Goal: Book appointment/travel/reservation

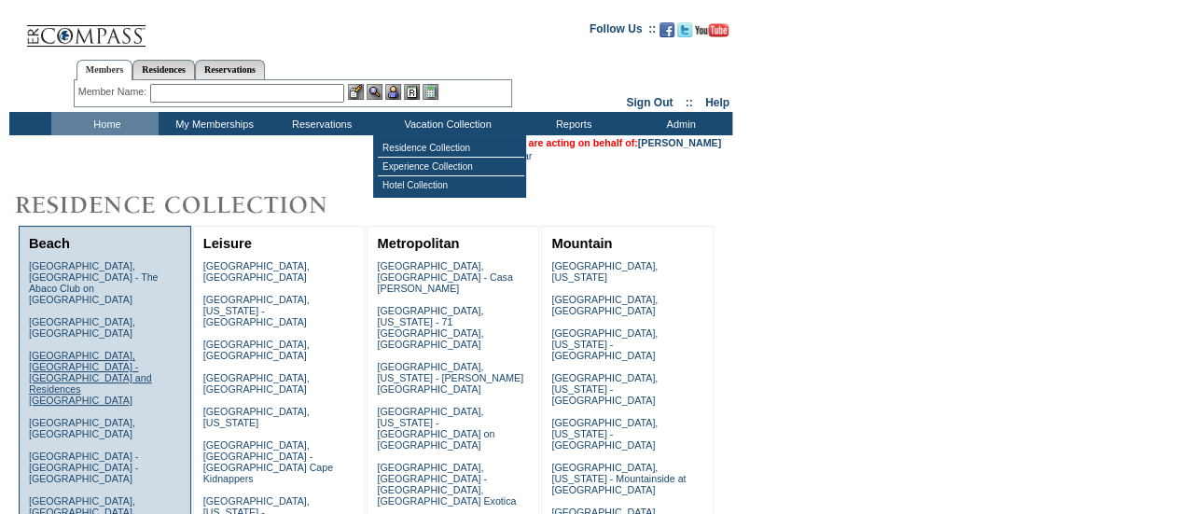
click at [129, 350] on link "Anguilla, British West Indies - Four Seasons Resort and Residences Anguilla" at bounding box center [90, 378] width 123 height 56
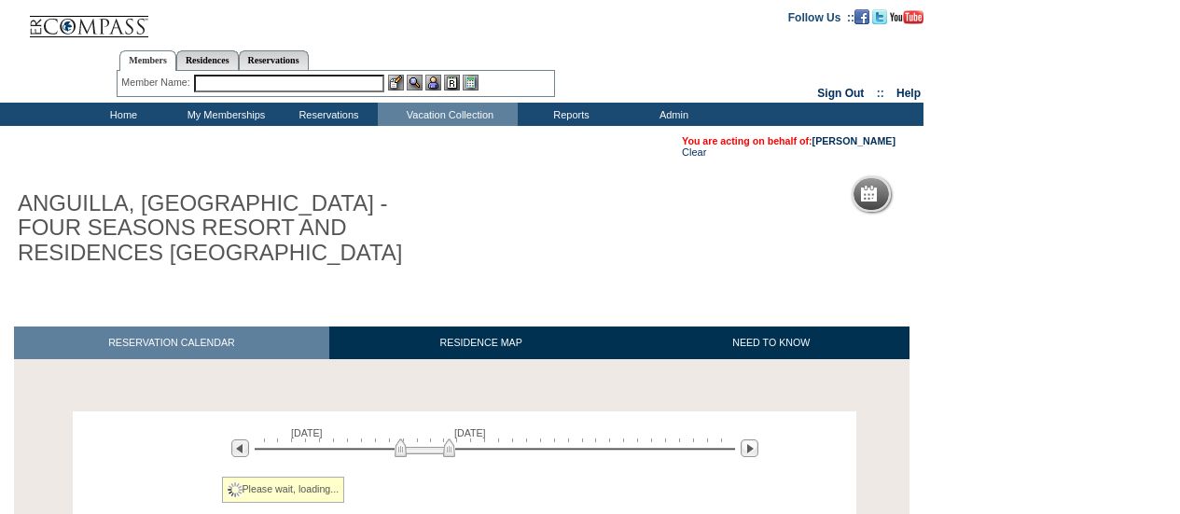
scroll to position [168, 0]
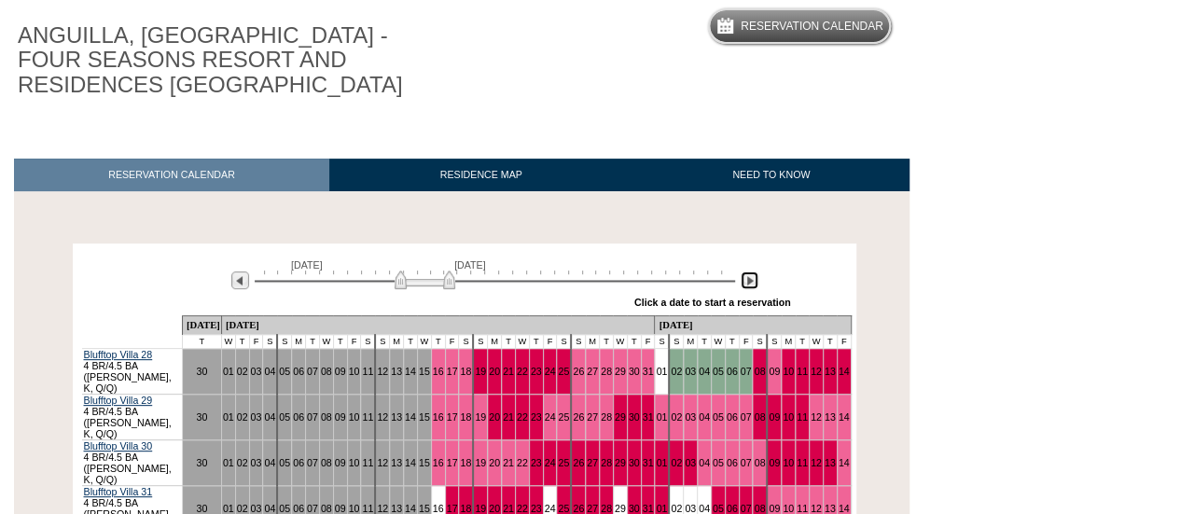
click at [743, 285] on img at bounding box center [750, 280] width 18 height 18
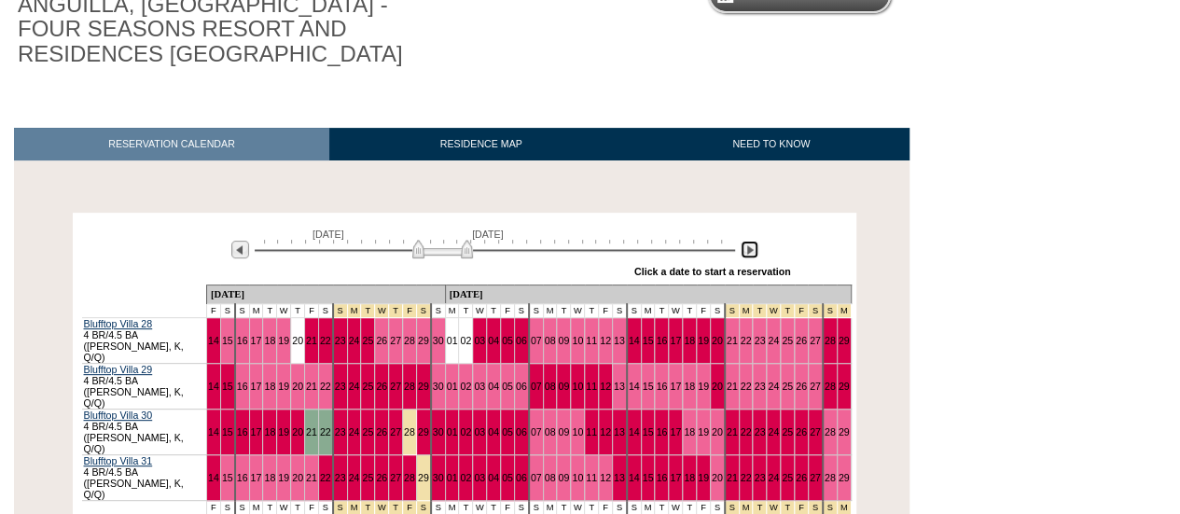
scroll to position [200, 0]
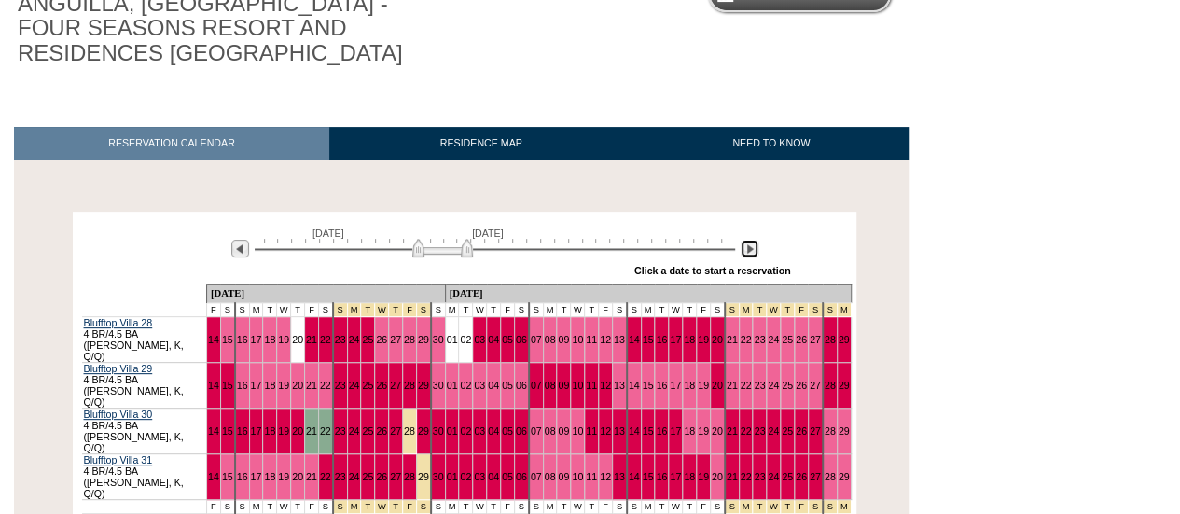
click at [743, 256] on img at bounding box center [750, 249] width 18 height 18
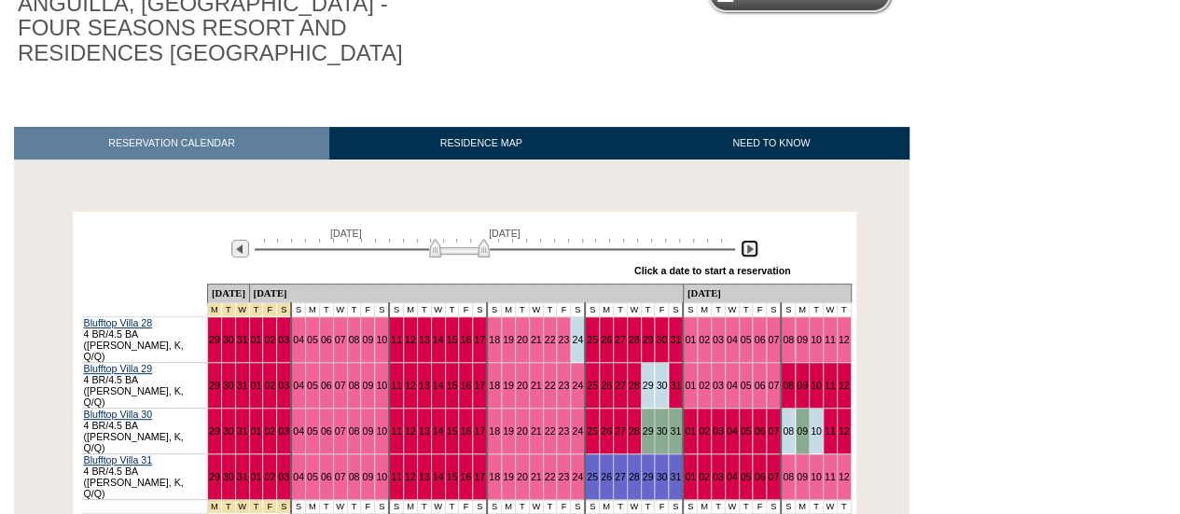
click at [743, 256] on img at bounding box center [750, 249] width 18 height 18
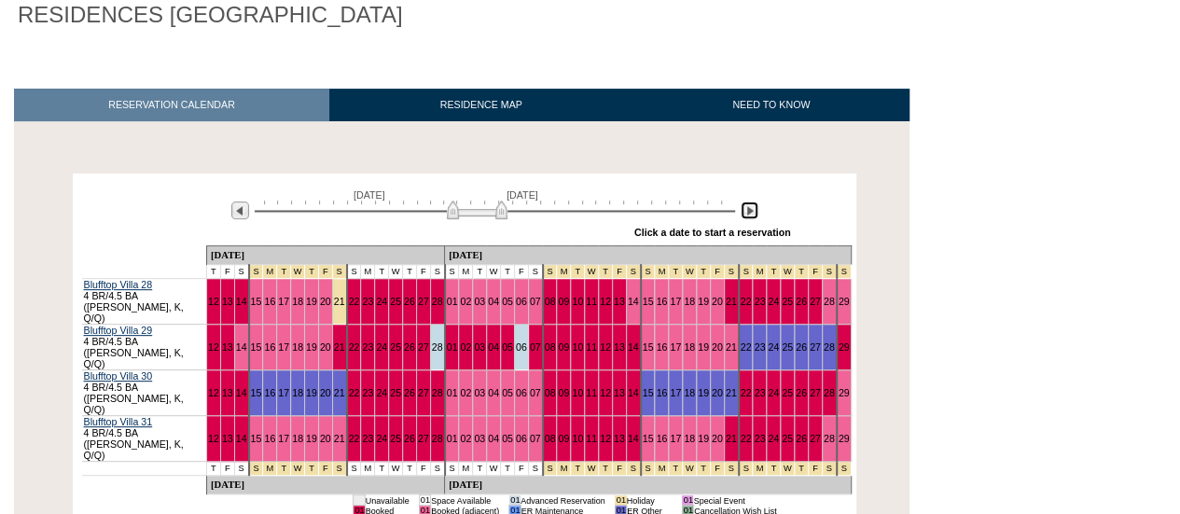
scroll to position [239, 0]
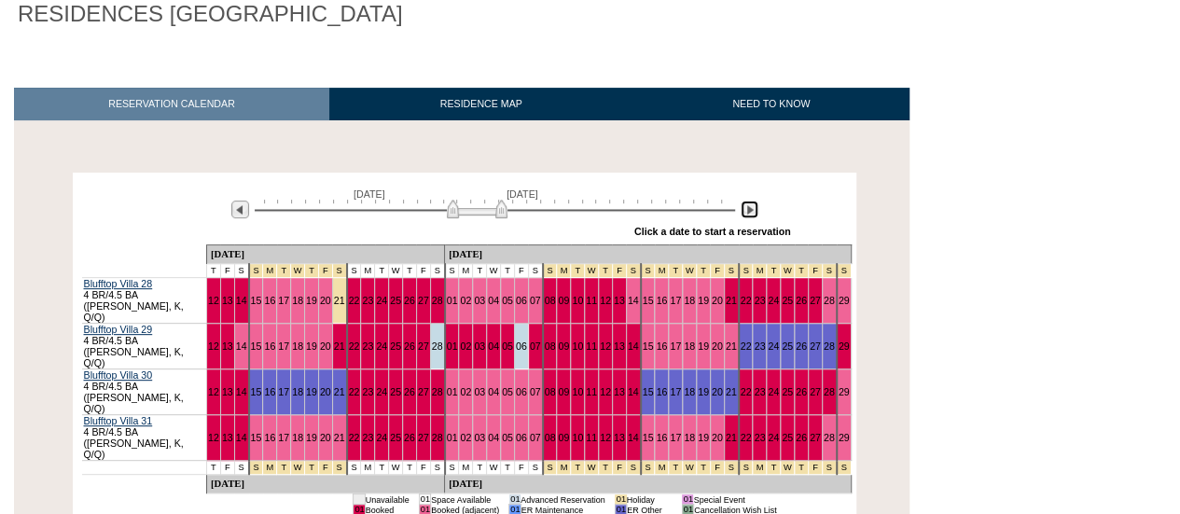
click at [756, 210] on img at bounding box center [750, 210] width 18 height 18
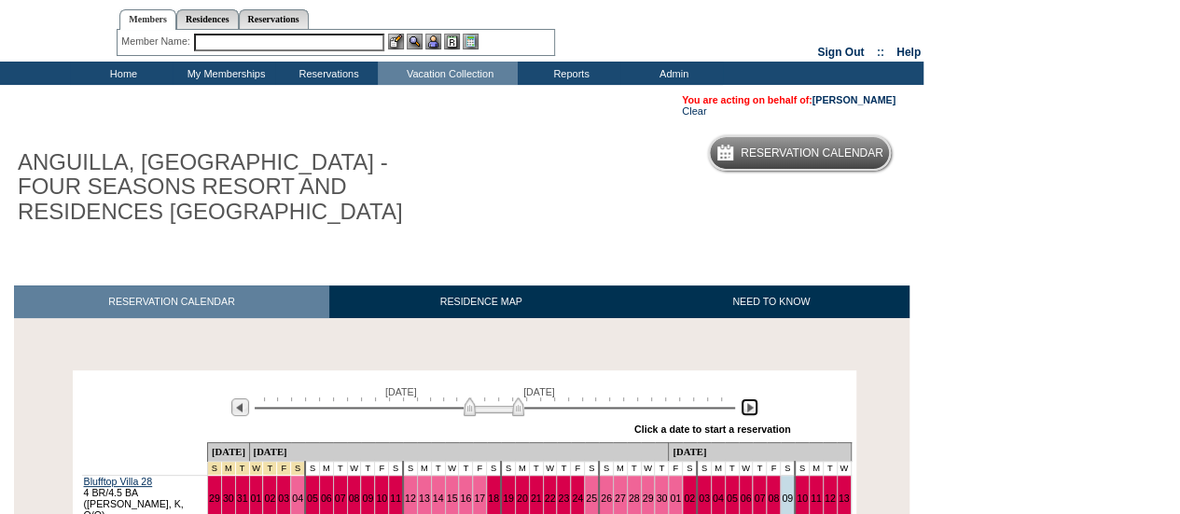
scroll to position [40, 0]
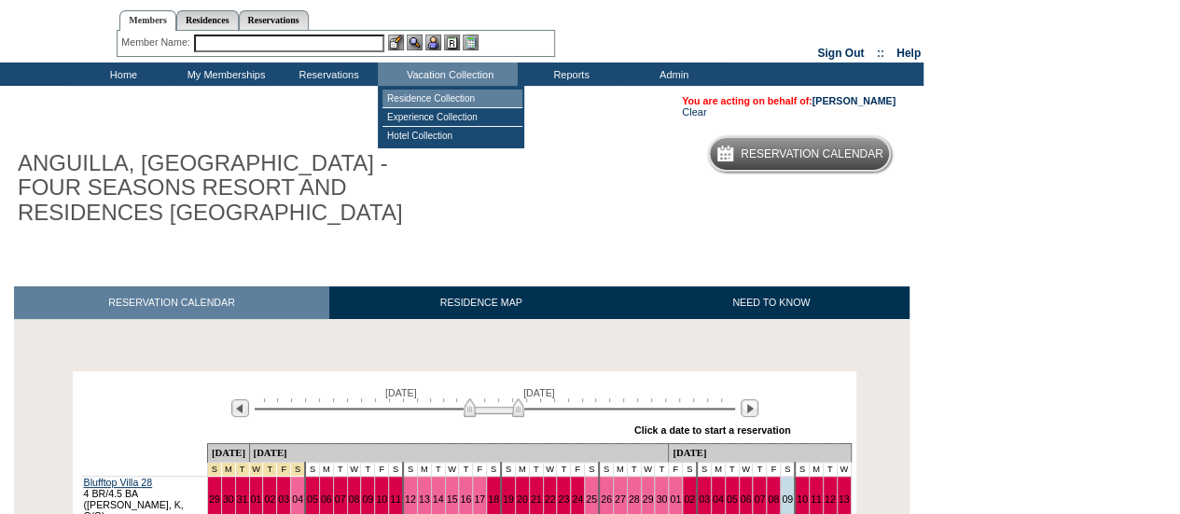
click at [444, 94] on td "Residence Collection" at bounding box center [452, 99] width 140 height 19
